Goal: Navigation & Orientation: Find specific page/section

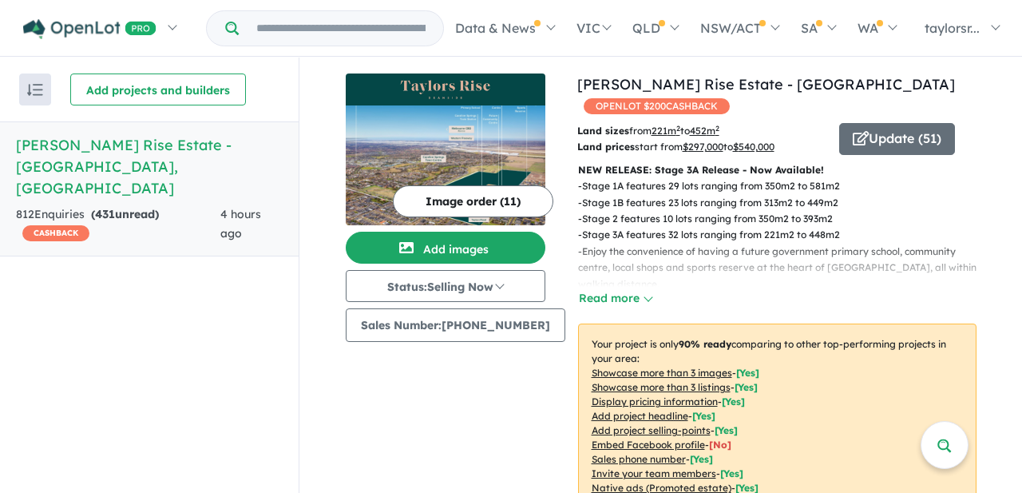
scroll to position [640, 0]
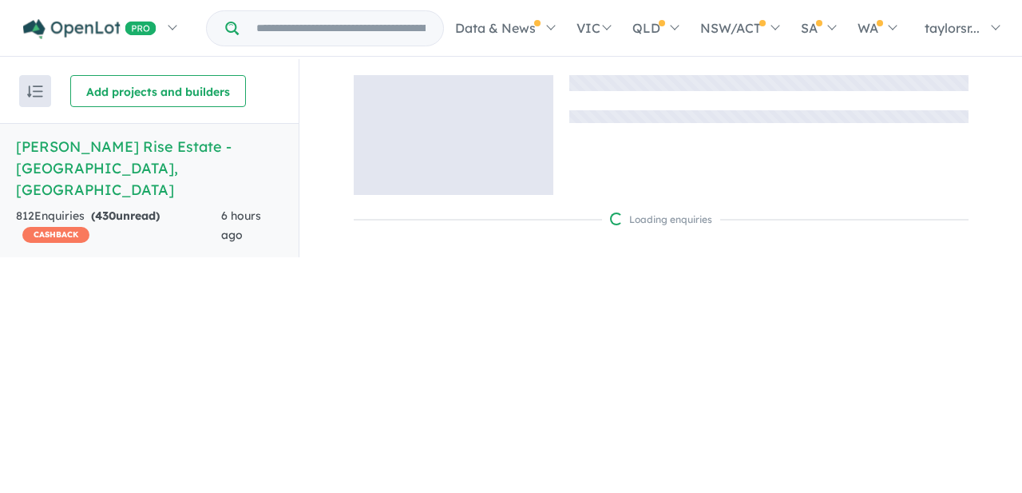
scroll to position [2, 0]
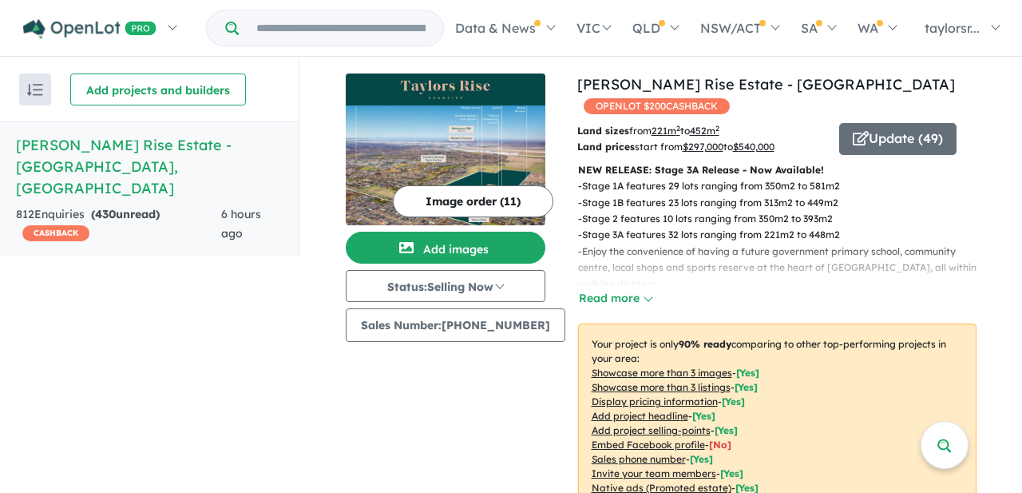
click at [218, 145] on h5 "Taylors Rise Estate - Deanside , VIC" at bounding box center [149, 166] width 267 height 65
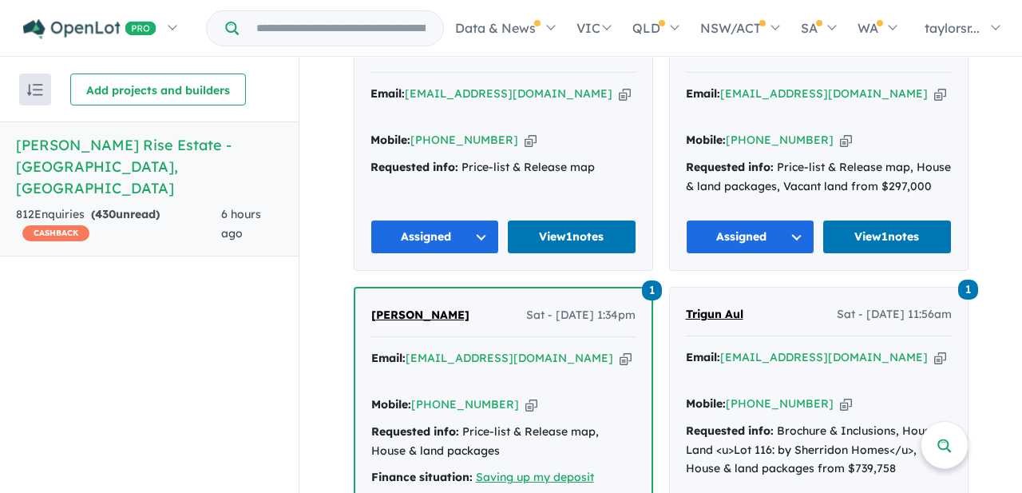
scroll to position [1919, 0]
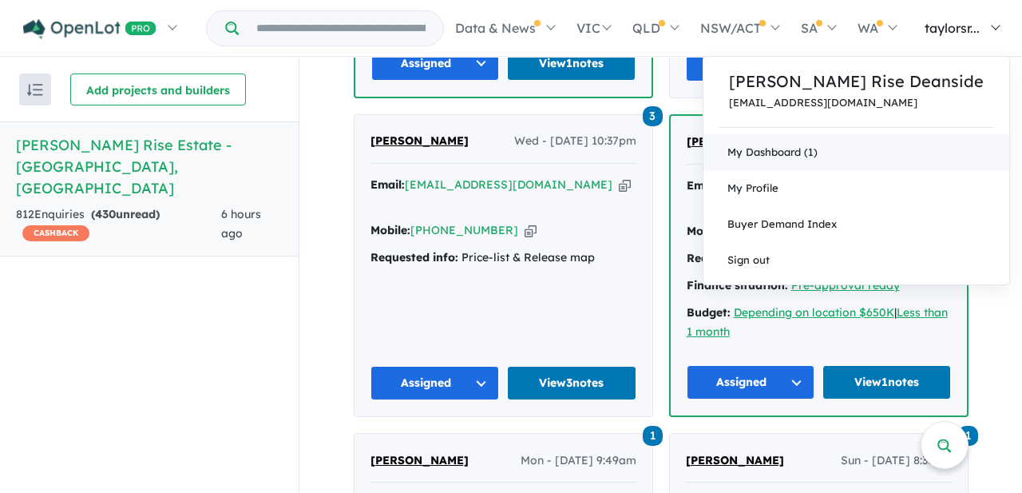
click at [840, 151] on link "My Dashboard (1)" at bounding box center [856, 152] width 306 height 36
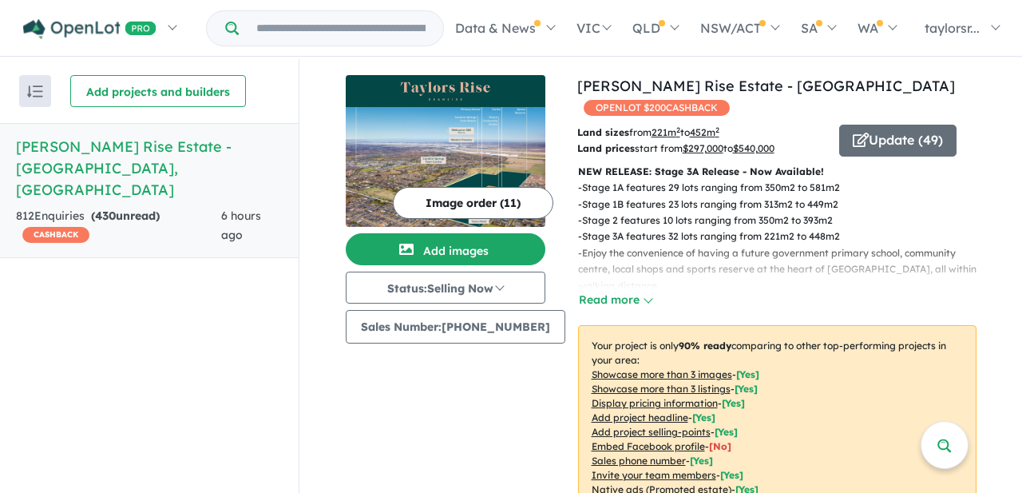
click at [640, 228] on p "- Stage 3A features 32 lots ranging from 221m2 to 448m2" at bounding box center [783, 236] width 411 height 16
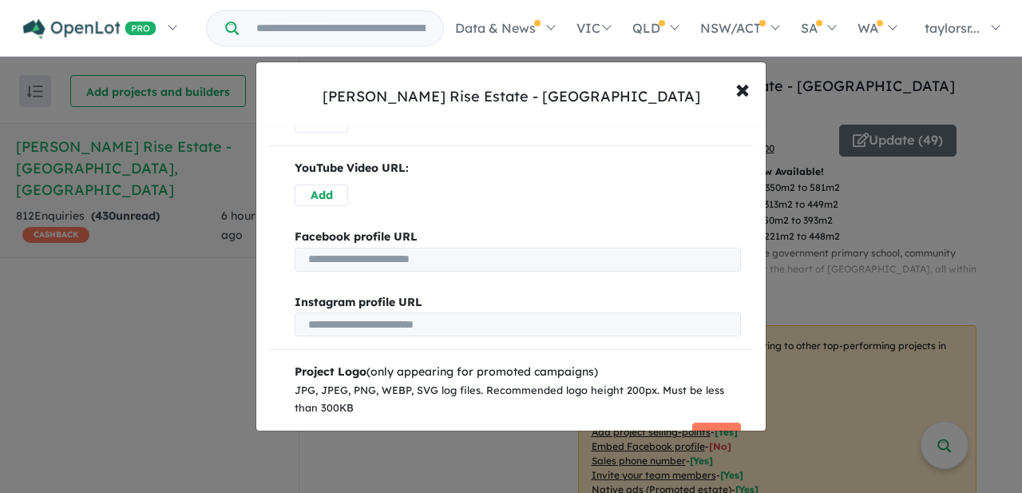
scroll to position [984, 0]
click at [741, 90] on span "×" at bounding box center [742, 88] width 14 height 34
